Goal: Task Accomplishment & Management: Use online tool/utility

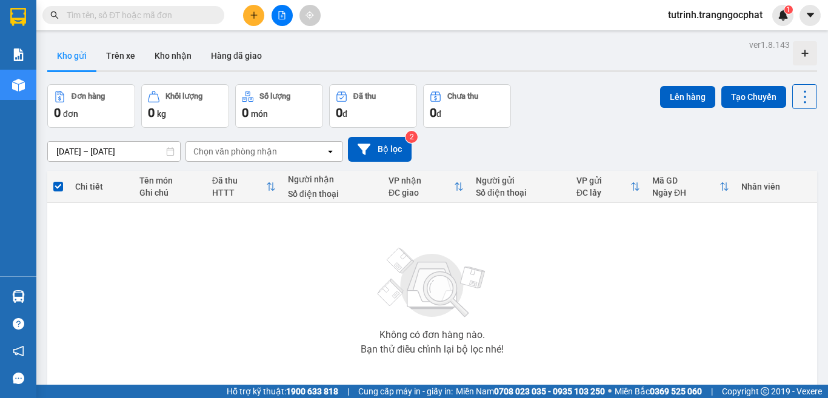
click at [156, 19] on input "text" at bounding box center [138, 14] width 143 height 13
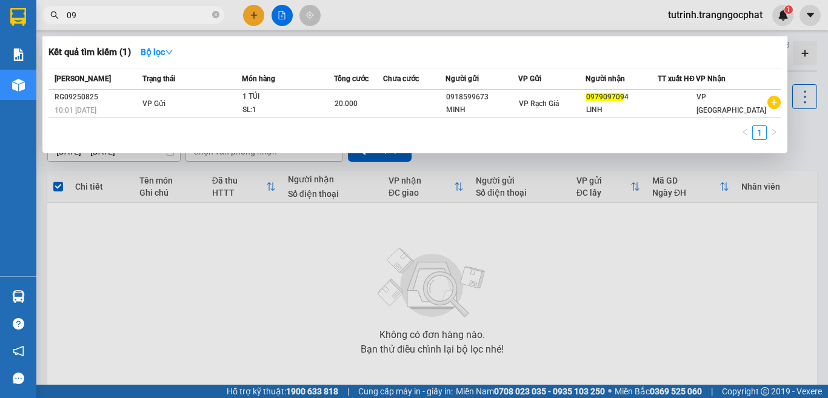
type input "0"
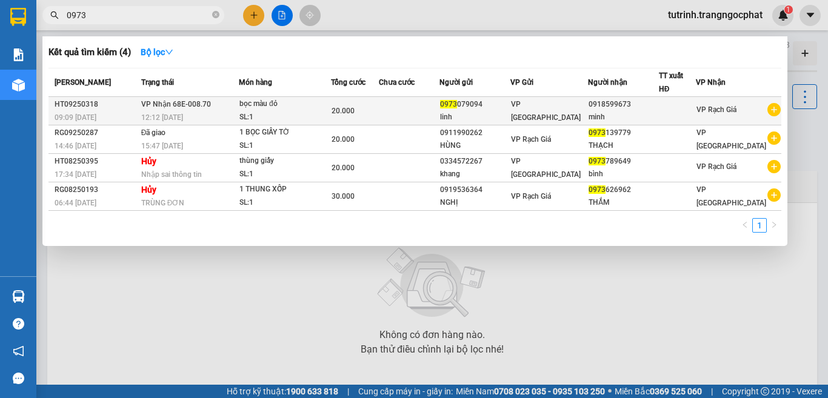
type input "0973"
click at [688, 105] on div at bounding box center [678, 111] width 36 height 13
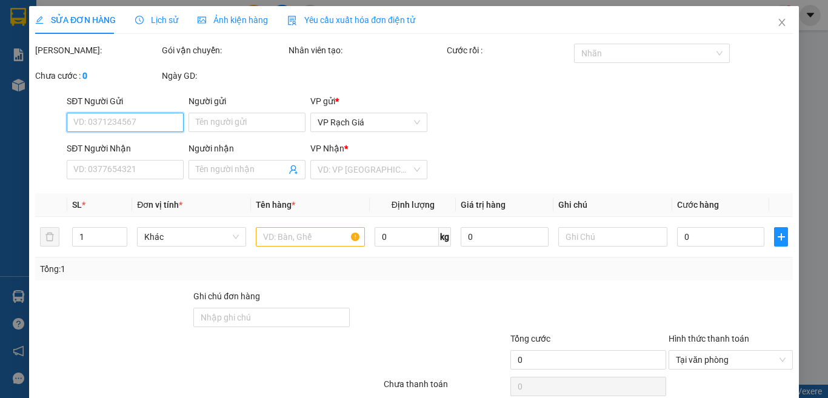
type input "0973079094"
type input "linh"
type input "0918599673"
type input "minh"
type input "20.000"
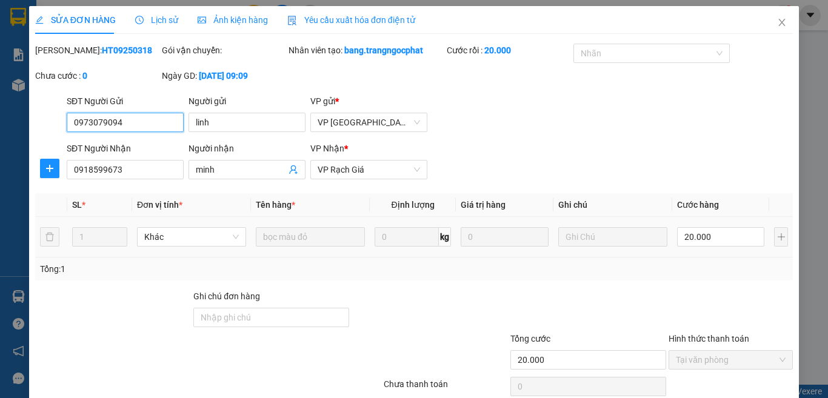
scroll to position [90, 0]
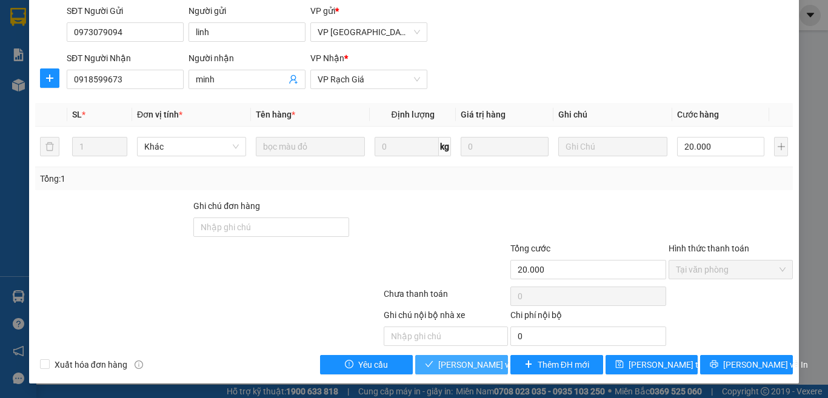
click at [460, 367] on span "[PERSON_NAME] và Giao hàng" at bounding box center [496, 364] width 116 height 13
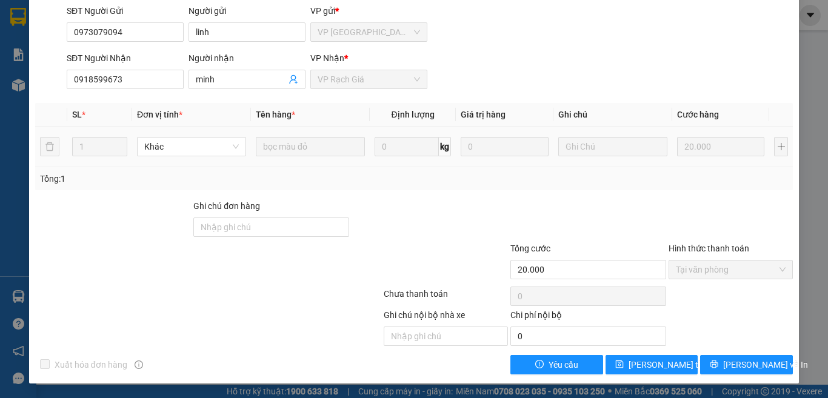
scroll to position [0, 0]
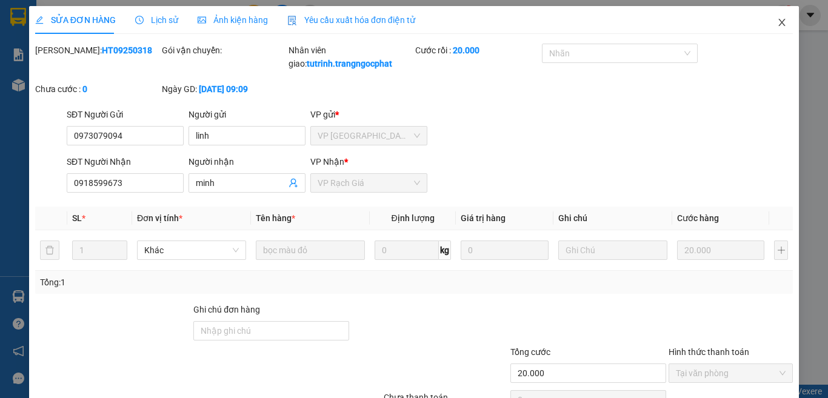
click at [777, 24] on icon "close" at bounding box center [782, 23] width 10 height 10
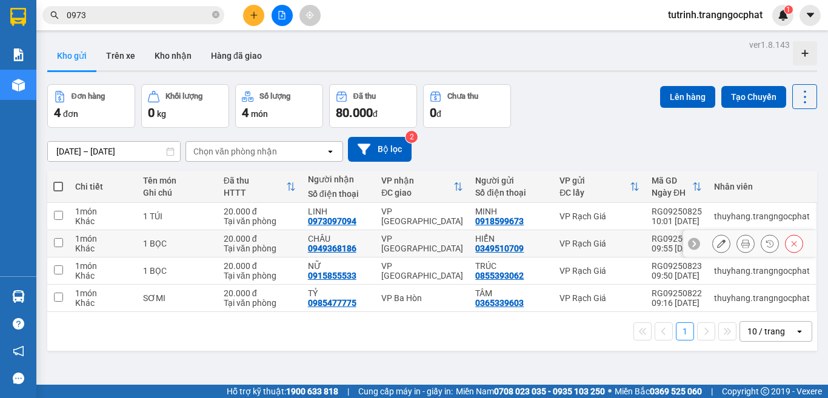
scroll to position [56, 0]
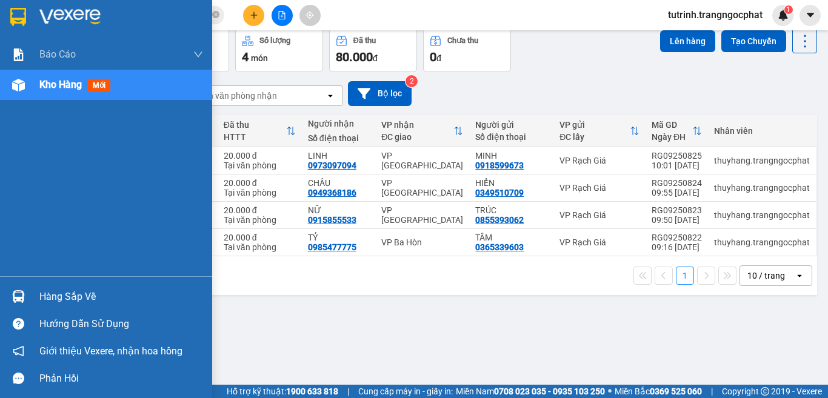
click at [70, 289] on div "Hàng sắp về" at bounding box center [121, 297] width 164 height 18
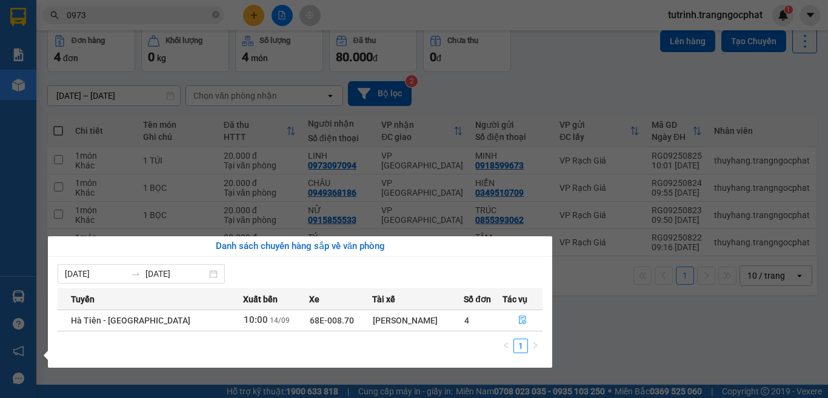
click at [464, 326] on td "4" at bounding box center [483, 320] width 38 height 21
click at [518, 315] on button "button" at bounding box center [522, 320] width 39 height 19
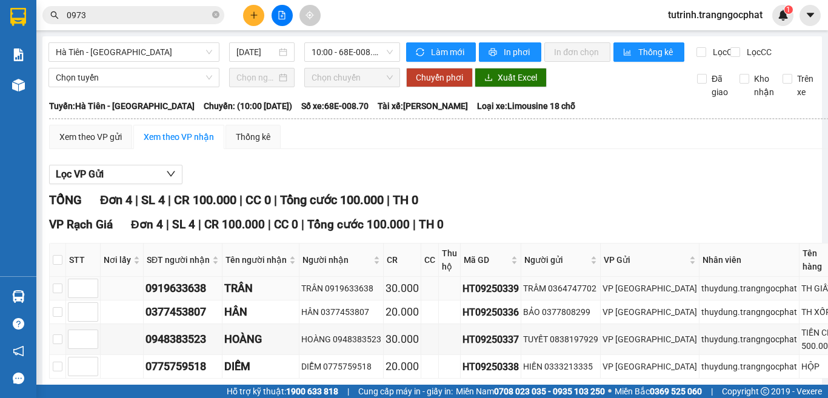
scroll to position [98, 0]
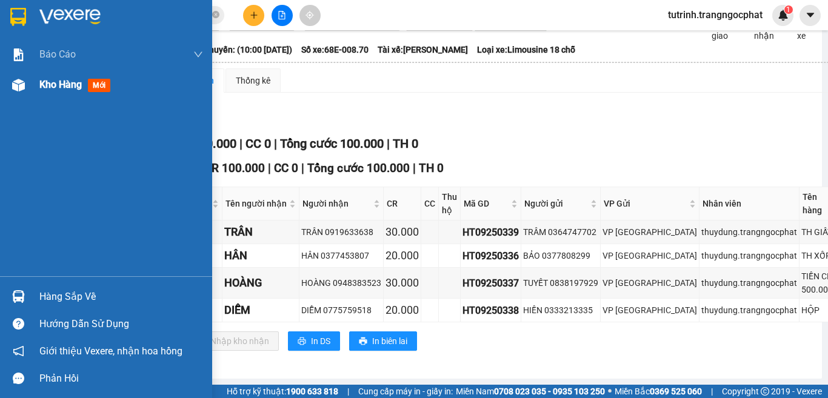
click at [111, 77] on div "Kho hàng mới" at bounding box center [77, 84] width 76 height 15
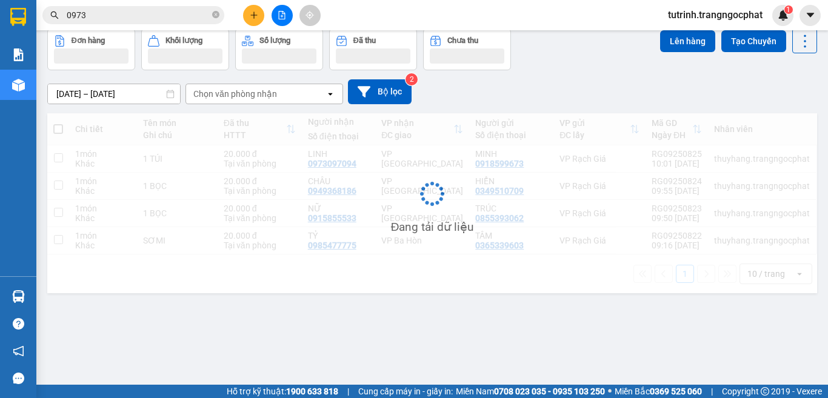
scroll to position [56, 0]
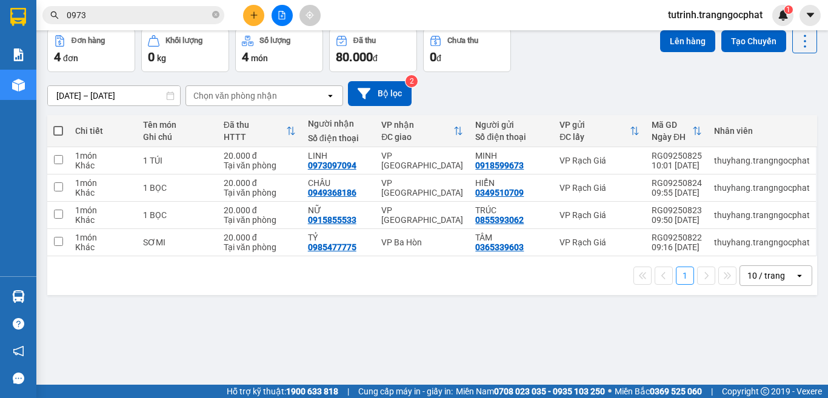
click at [58, 127] on span at bounding box center [58, 131] width 10 height 10
click at [58, 125] on input "checkbox" at bounding box center [58, 125] width 0 height 0
checkbox input "true"
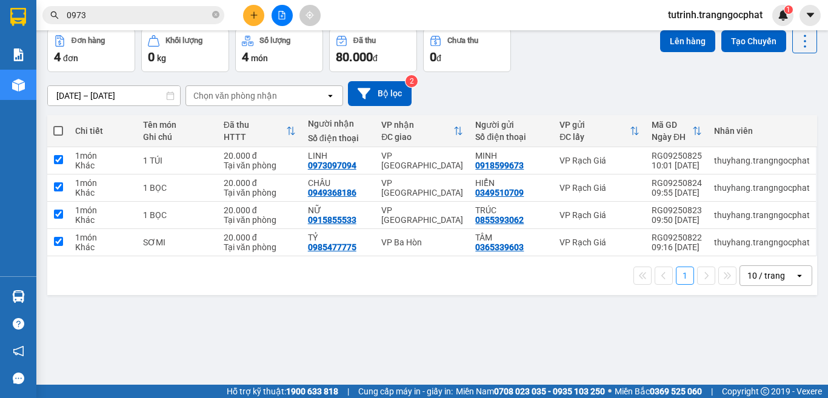
checkbox input "true"
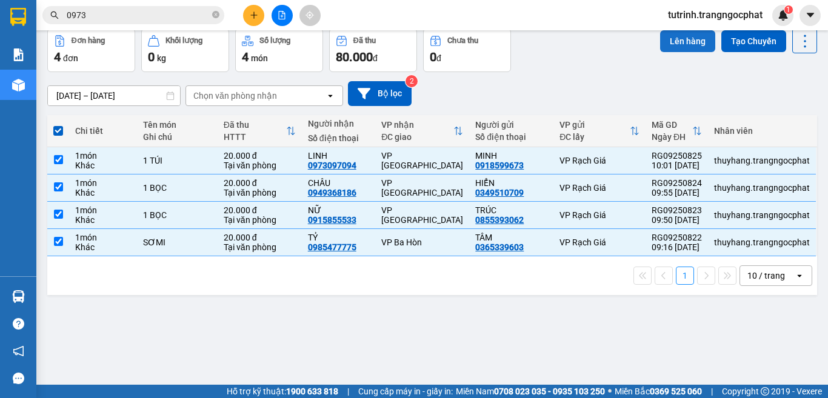
click at [679, 37] on button "Lên hàng" at bounding box center [687, 41] width 55 height 22
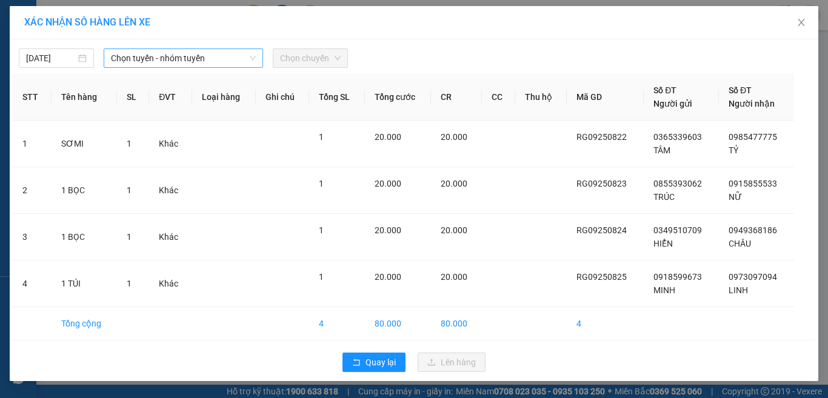
click at [212, 52] on span "Chọn tuyến - nhóm tuyến" at bounding box center [183, 58] width 145 height 18
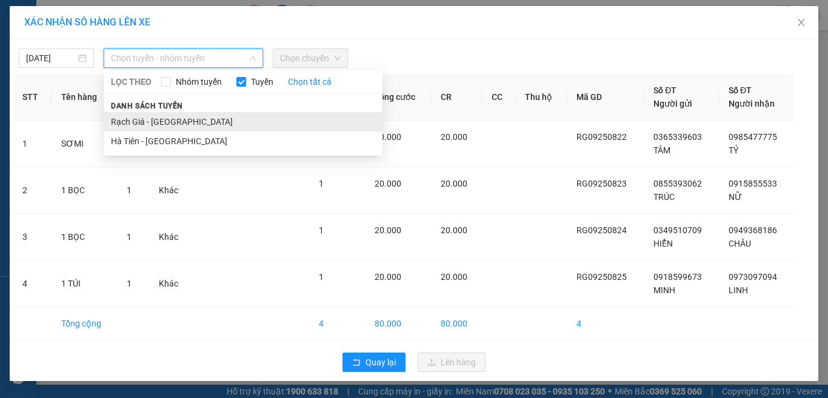
click at [180, 118] on li "Rạch Giá - [GEOGRAPHIC_DATA]" at bounding box center [243, 121] width 279 height 19
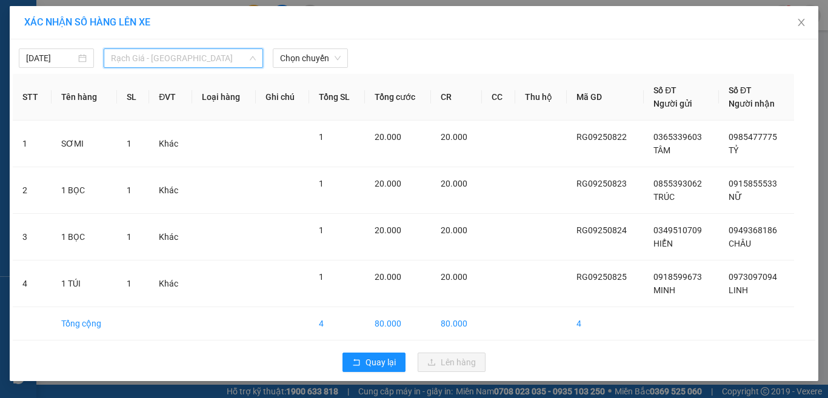
click at [232, 63] on span "Rạch Giá - [GEOGRAPHIC_DATA]" at bounding box center [183, 58] width 145 height 18
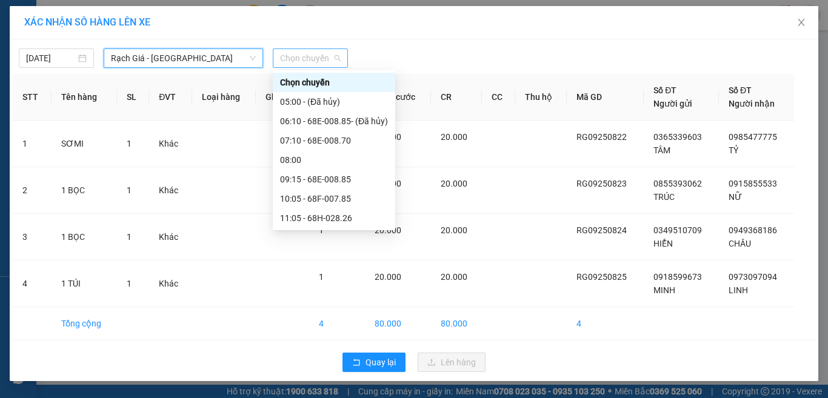
click at [318, 58] on span "Chọn chuyến" at bounding box center [310, 58] width 61 height 18
click at [332, 198] on div "10:05 - 68F-007.85" at bounding box center [334, 198] width 108 height 13
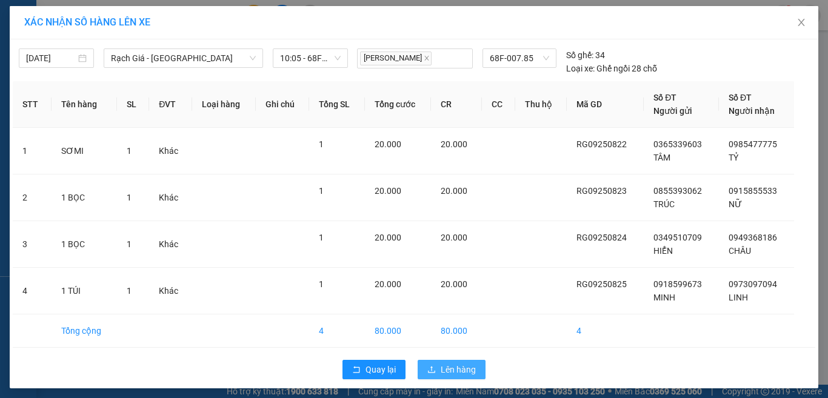
click at [441, 370] on span "Lên hàng" at bounding box center [458, 369] width 35 height 13
